Goal: Transaction & Acquisition: Book appointment/travel/reservation

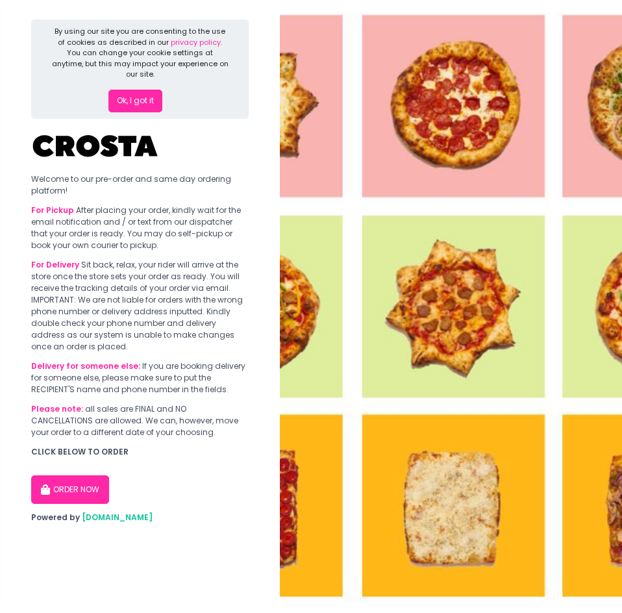
click at [89, 485] on button "ORDER NOW" at bounding box center [70, 489] width 78 height 29
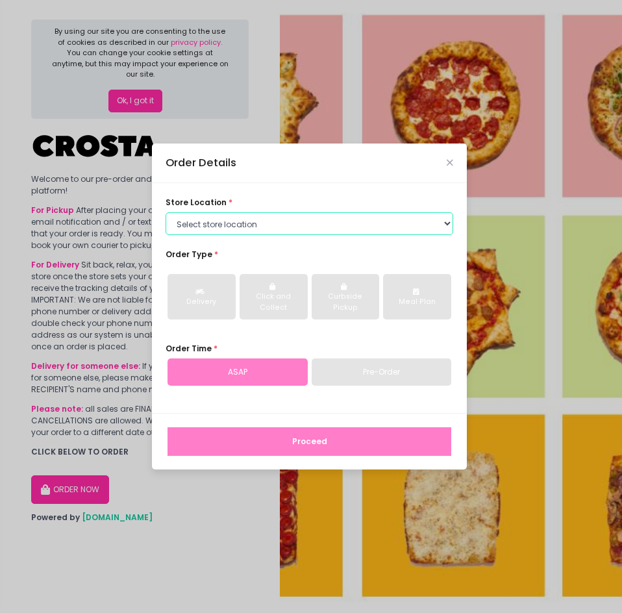
click at [437, 219] on select "Select store location [PERSON_NAME] Pizza - [PERSON_NAME] Pizza - [GEOGRAPHIC_D…" at bounding box center [310, 223] width 288 height 23
select select "5fabb2e53664a8677beaeb89"
click at [166, 212] on select "Select store location [PERSON_NAME] Pizza - [PERSON_NAME] Pizza - [GEOGRAPHIC_D…" at bounding box center [310, 223] width 288 height 23
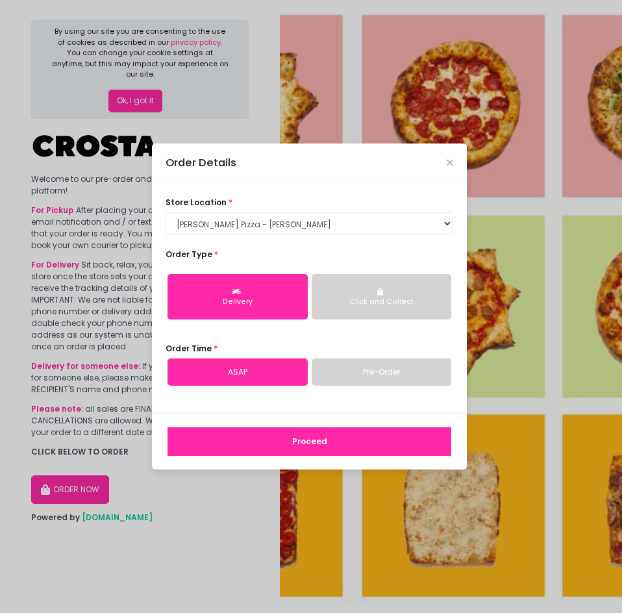
click at [360, 375] on link "Pre-Order" at bounding box center [382, 371] width 140 height 27
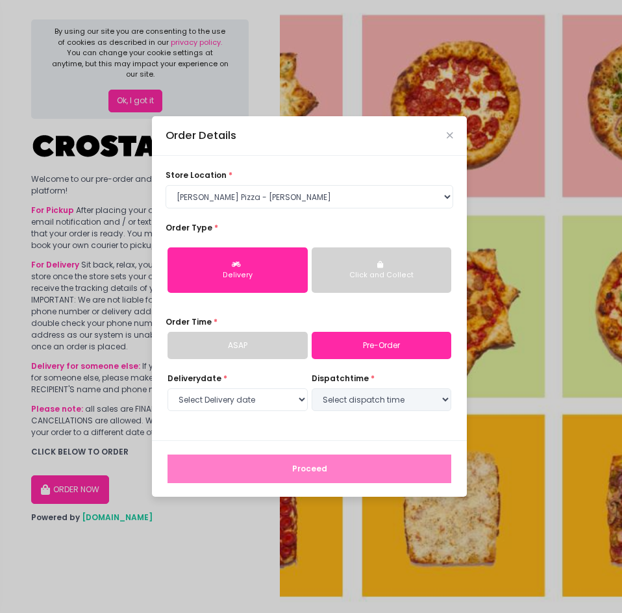
select select "[DATE]"
click at [371, 265] on button "Click and Collect" at bounding box center [382, 269] width 140 height 45
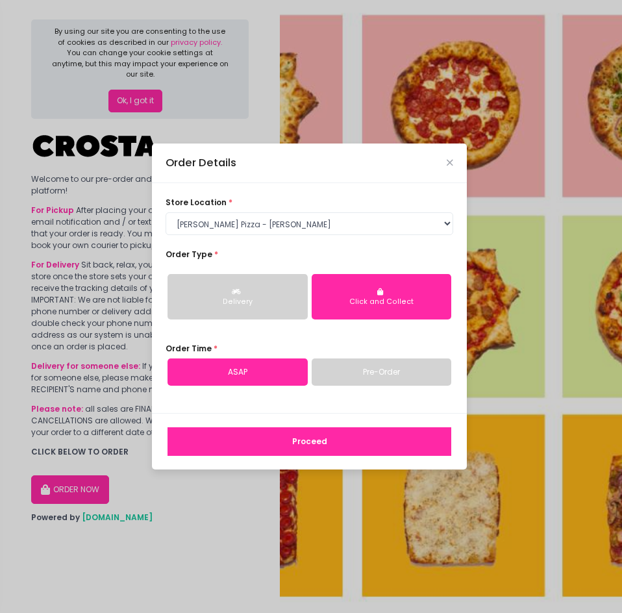
click at [365, 378] on link "Pre-Order" at bounding box center [382, 371] width 140 height 27
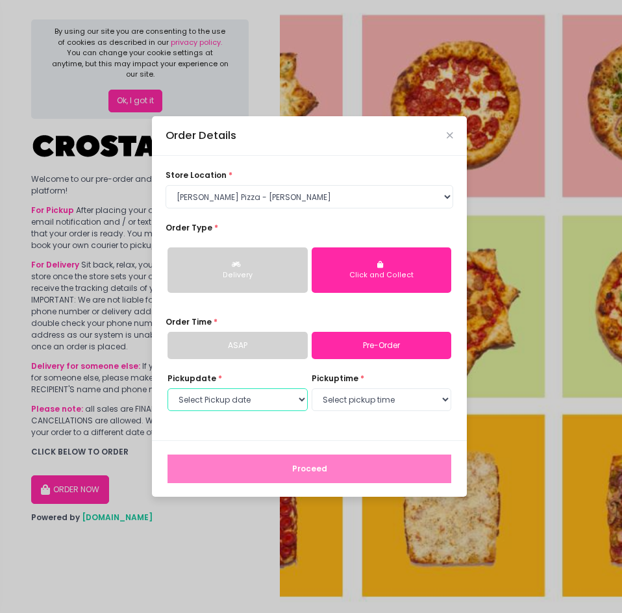
click at [297, 399] on select "Select Pickup date [DATE] [DATE] [DATE]" at bounding box center [237, 399] width 140 height 23
select select "[DATE]"
click at [167, 388] on select "Select Pickup date [DATE] [DATE] [DATE]" at bounding box center [237, 399] width 140 height 23
click at [349, 401] on select "Select pickup time 12:00 PM - 12:30 PM 12:30 PM - 01:00 PM 01:00 PM - 01:30 PM …" at bounding box center [382, 399] width 140 height 23
select select "17:00"
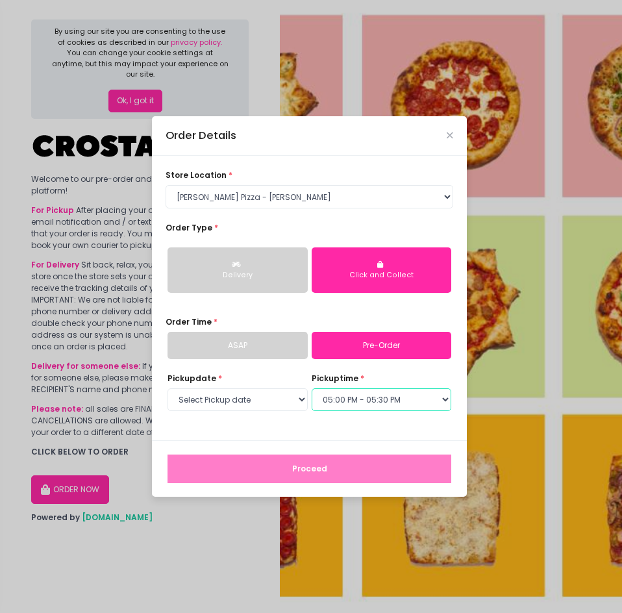
click at [312, 388] on select "Select pickup time 12:00 PM - 12:30 PM 12:30 PM - 01:00 PM 01:00 PM - 01:30 PM …" at bounding box center [382, 399] width 140 height 23
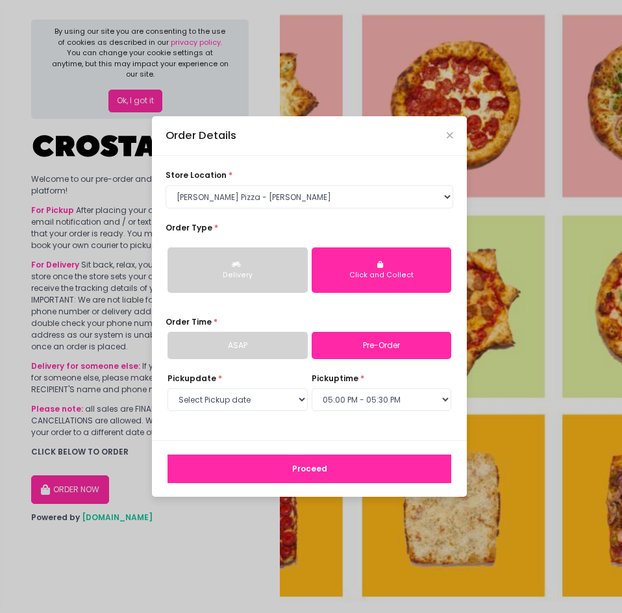
click at [330, 461] on button "Proceed" at bounding box center [309, 468] width 284 height 29
